Goal: Communication & Community: Participate in discussion

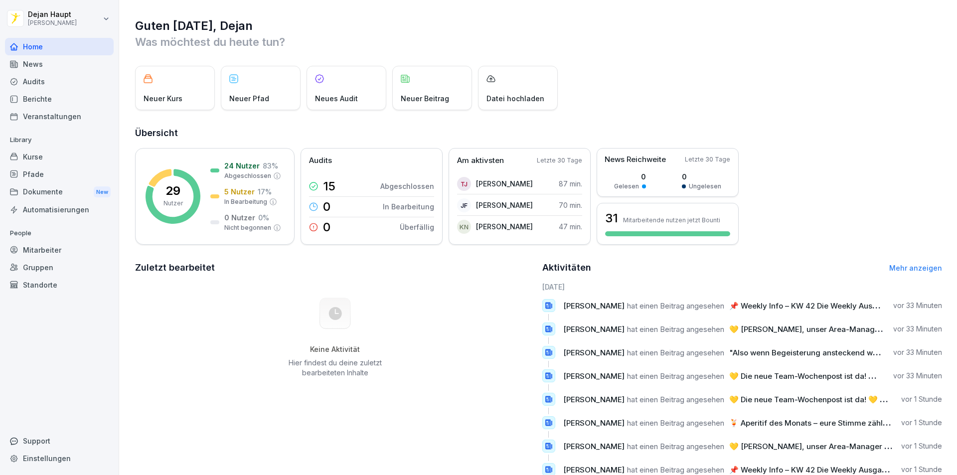
click at [50, 65] on div "News" at bounding box center [59, 63] width 109 height 17
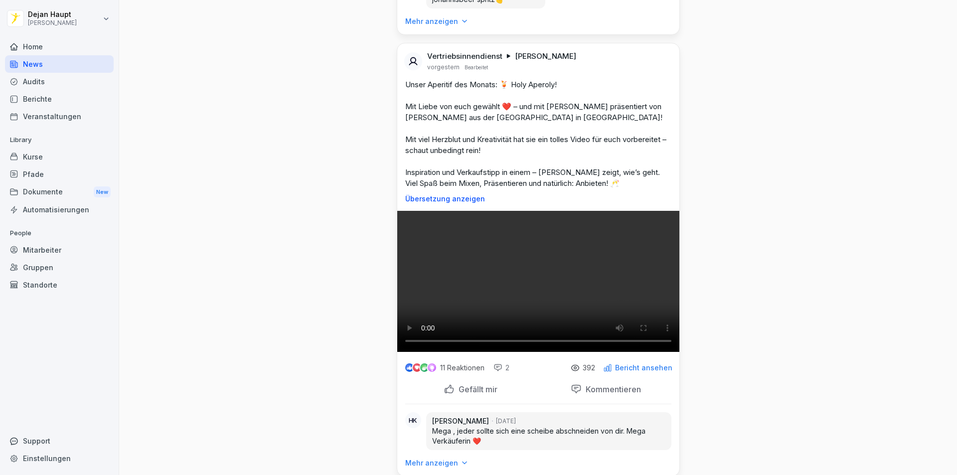
scroll to position [1794, 0]
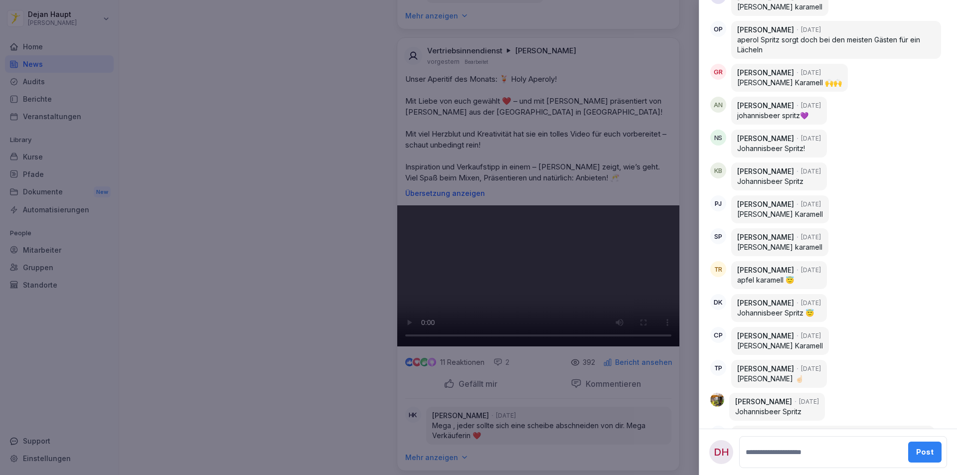
scroll to position [1345, 0]
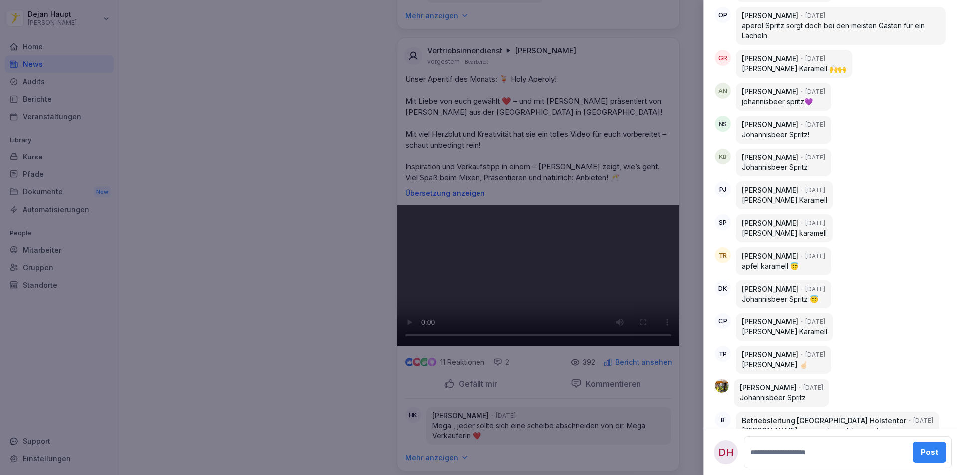
click at [332, 232] on div at bounding box center [478, 237] width 957 height 475
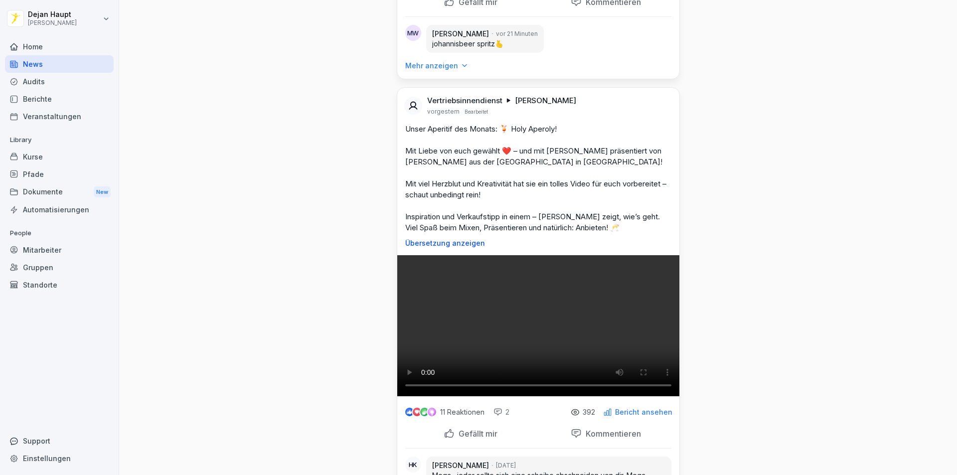
scroll to position [1794, 0]
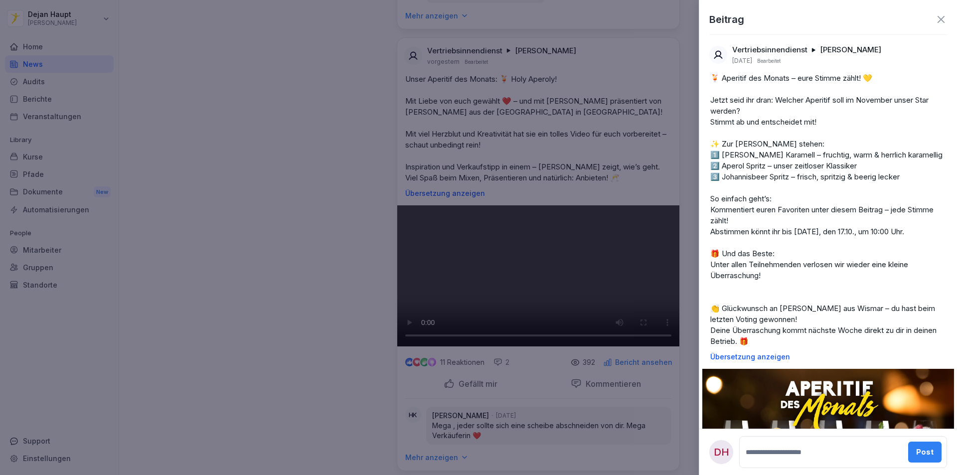
click at [782, 457] on textarea at bounding box center [822, 452] width 158 height 20
type textarea "**********"
click at [919, 453] on div "Post" at bounding box center [924, 451] width 17 height 11
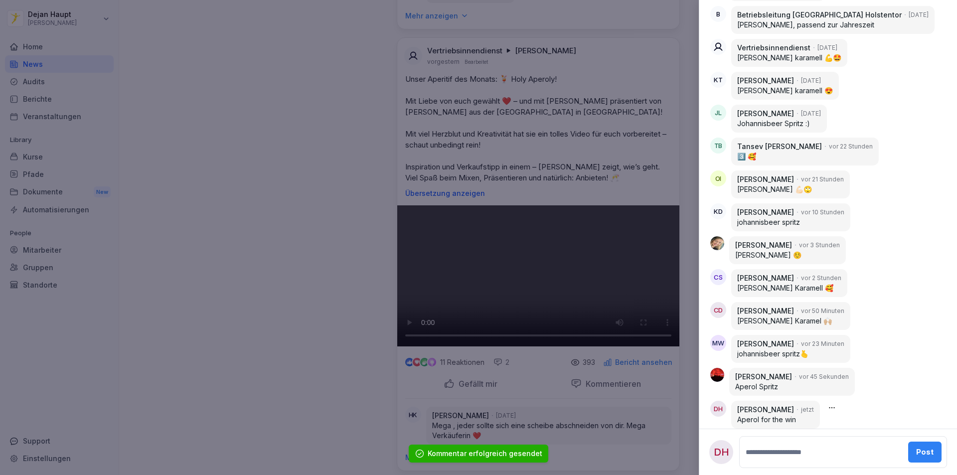
scroll to position [1756, 0]
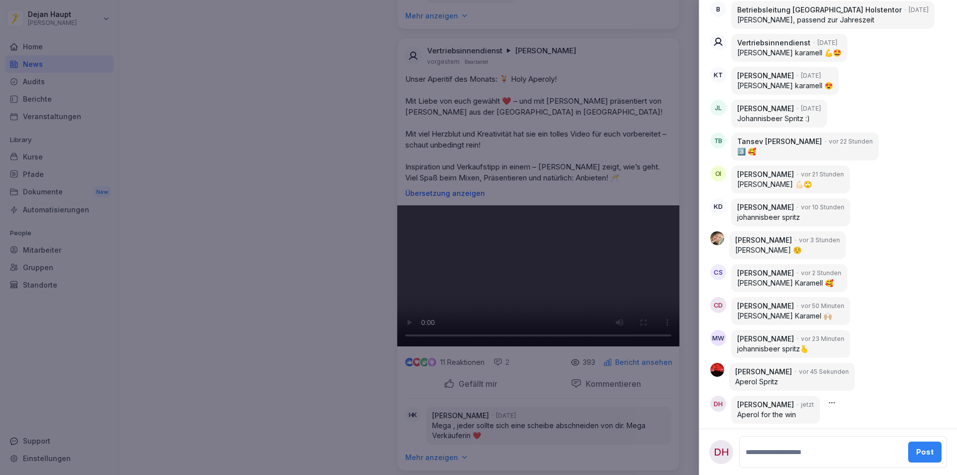
click at [548, 167] on div at bounding box center [478, 237] width 957 height 475
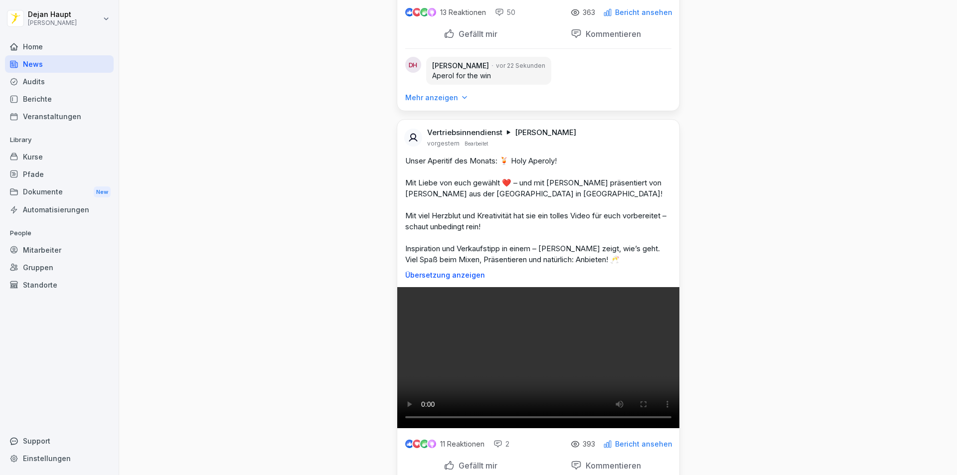
scroll to position [1694, 0]
